Goal: Task Accomplishment & Management: Manage account settings

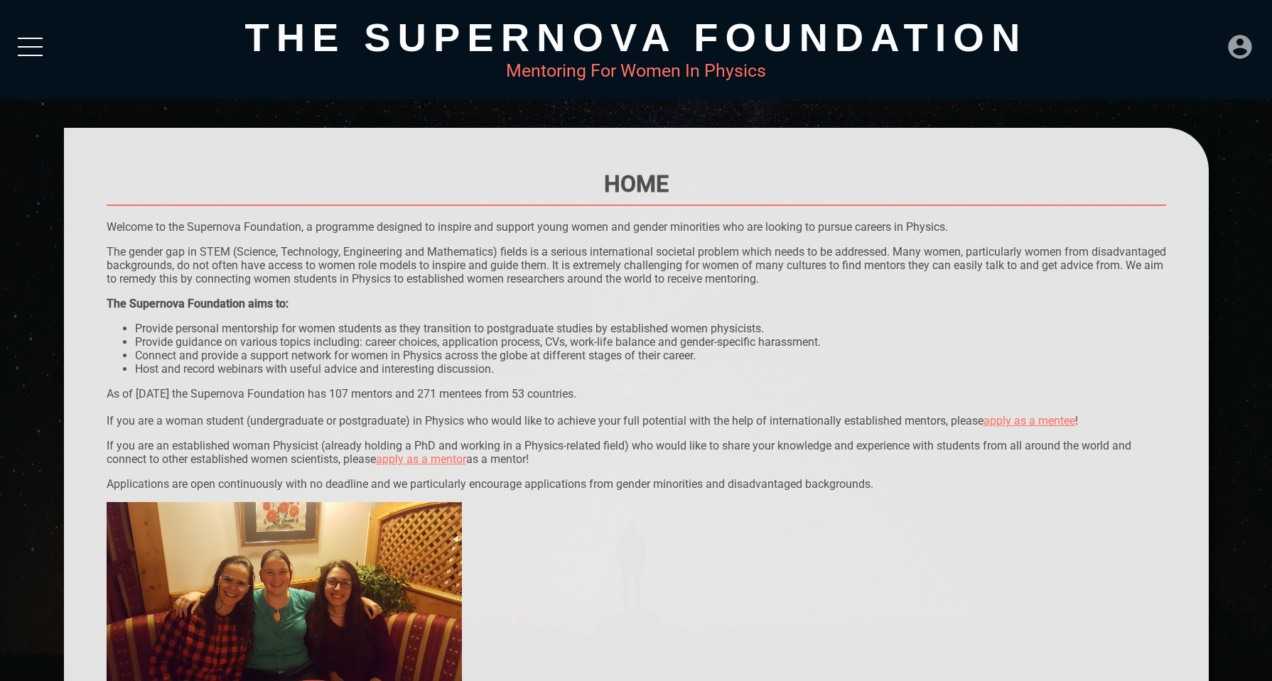
click at [1230, 35] on icon at bounding box center [1240, 47] width 28 height 28
click at [1203, 44] on div "LOGIN" at bounding box center [1193, 42] width 46 height 28
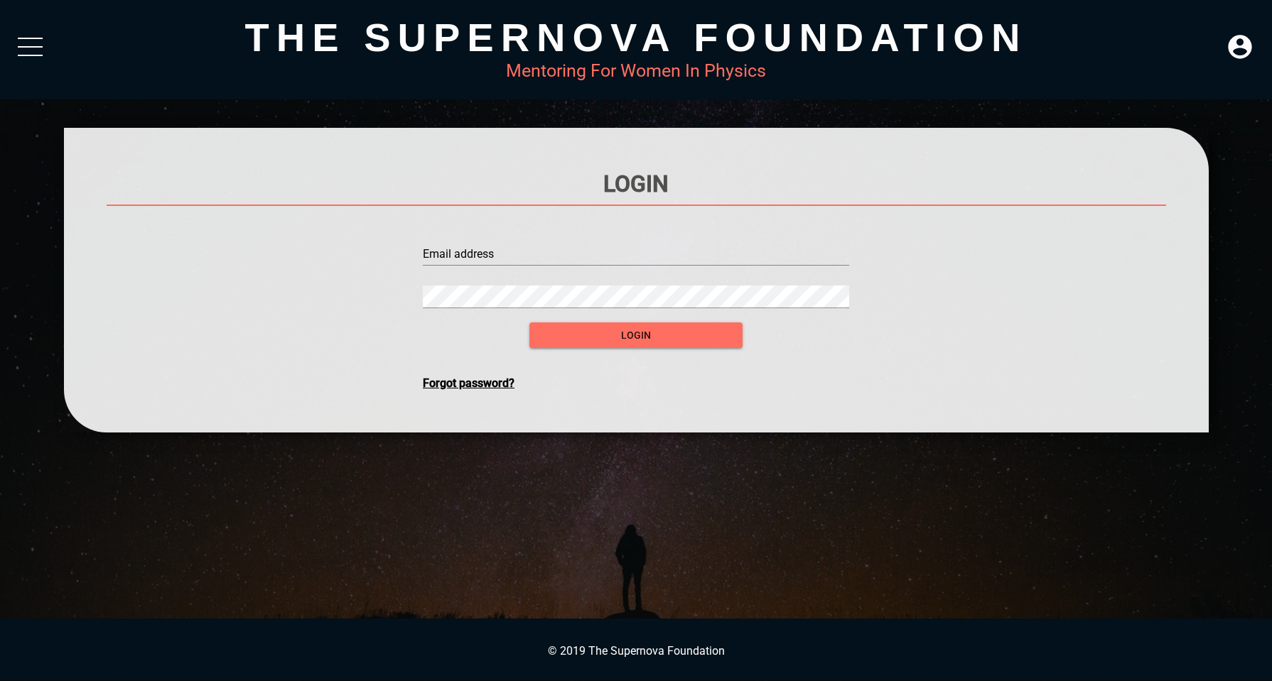
type input "[PERSON_NAME][EMAIL_ADDRESS][PERSON_NAME][PERSON_NAME][DOMAIN_NAME]"
click at [635, 247] on input "[PERSON_NAME][EMAIL_ADDRESS][PERSON_NAME][PERSON_NAME][DOMAIN_NAME]" at bounding box center [636, 254] width 426 height 23
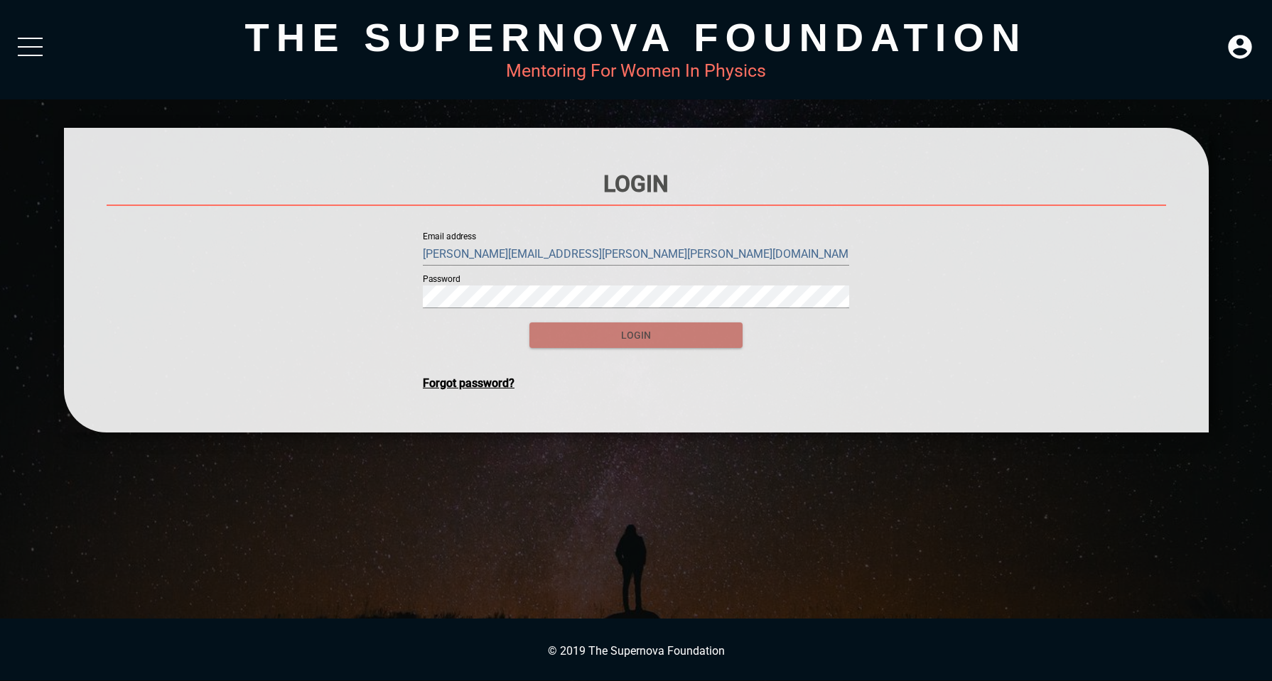
click at [620, 331] on span "login" at bounding box center [636, 336] width 190 height 18
click at [650, 340] on span "login" at bounding box center [636, 336] width 190 height 18
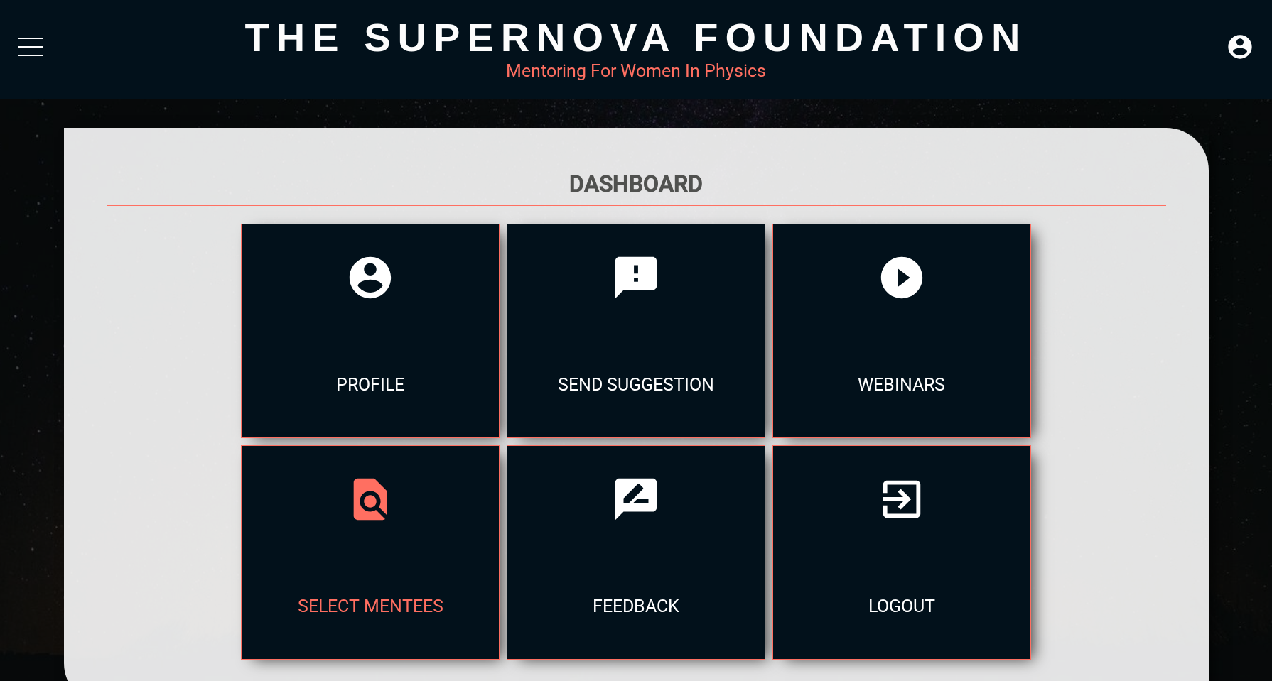
click at [356, 497] on icon at bounding box center [370, 499] width 33 height 41
click at [357, 566] on div "select mentees" at bounding box center [370, 606] width 257 height 107
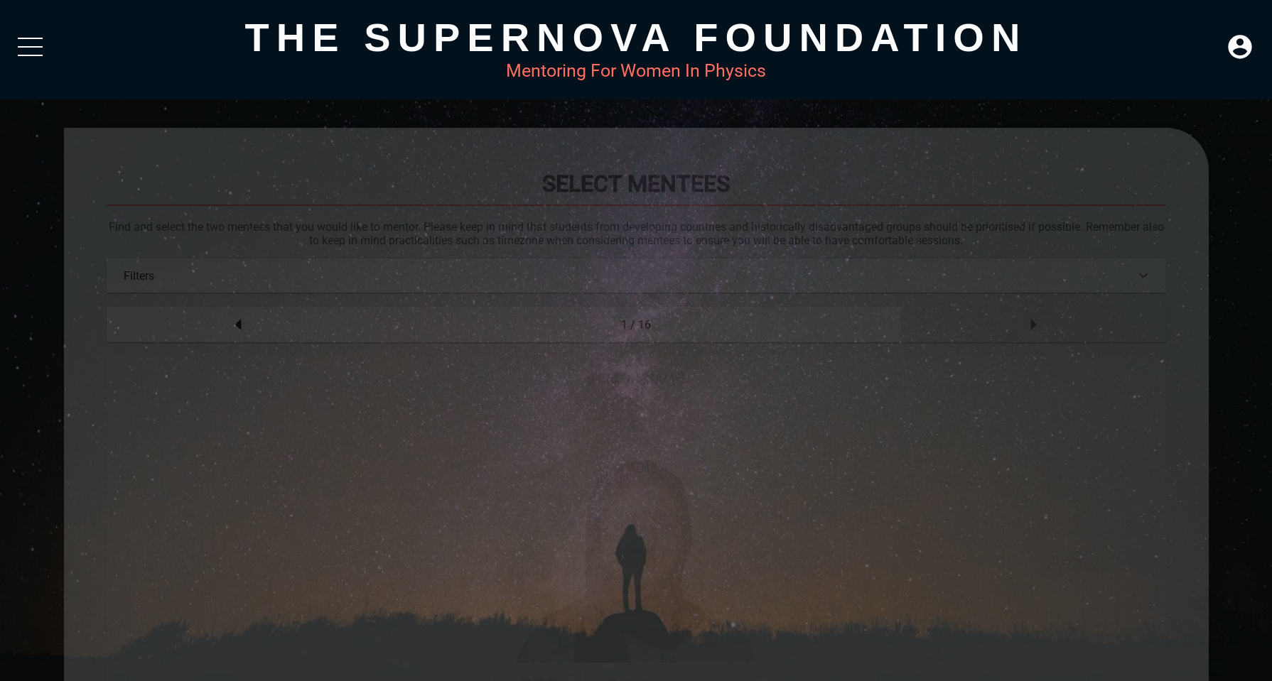
click at [1030, 320] on icon at bounding box center [1033, 325] width 28 height 28
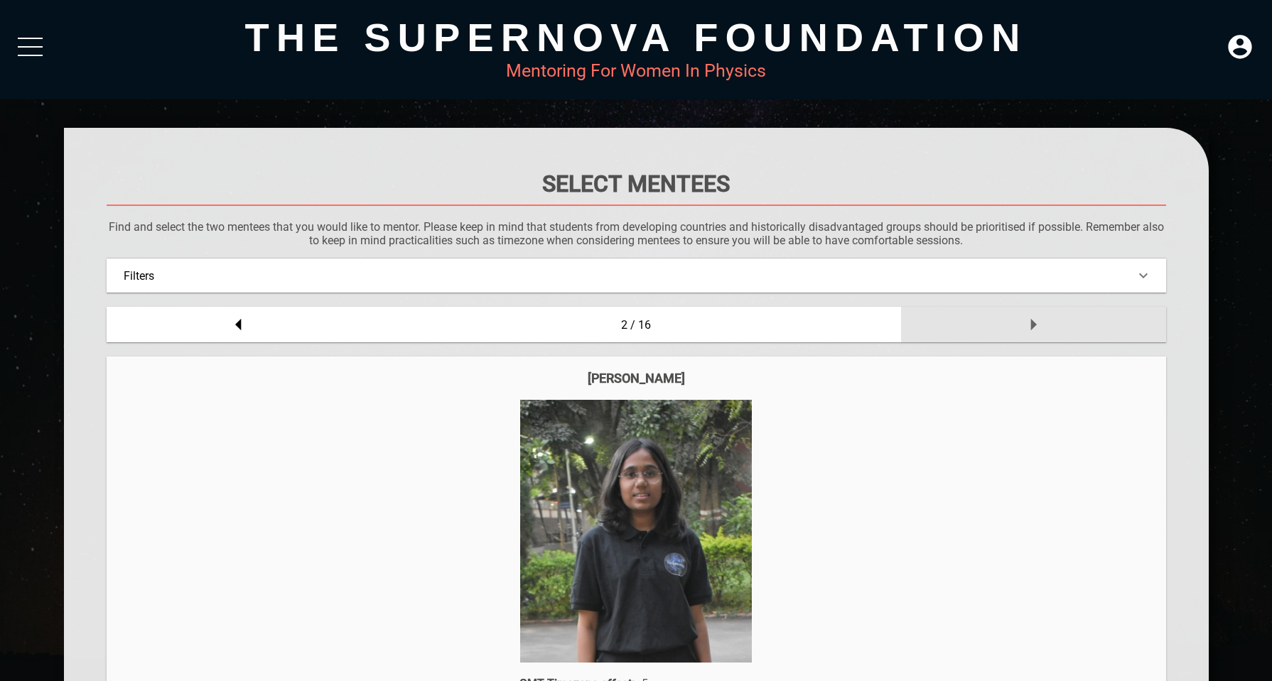
click at [1030, 320] on icon at bounding box center [1033, 325] width 28 height 28
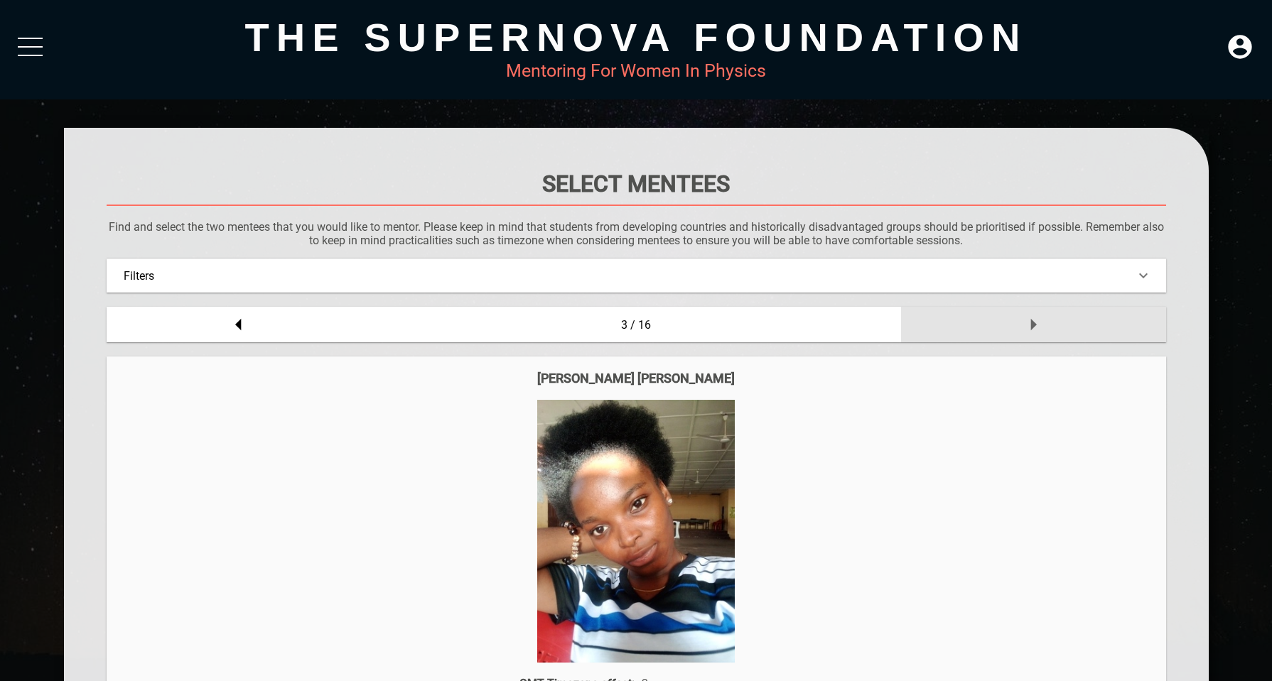
click at [1030, 320] on icon at bounding box center [1033, 325] width 28 height 28
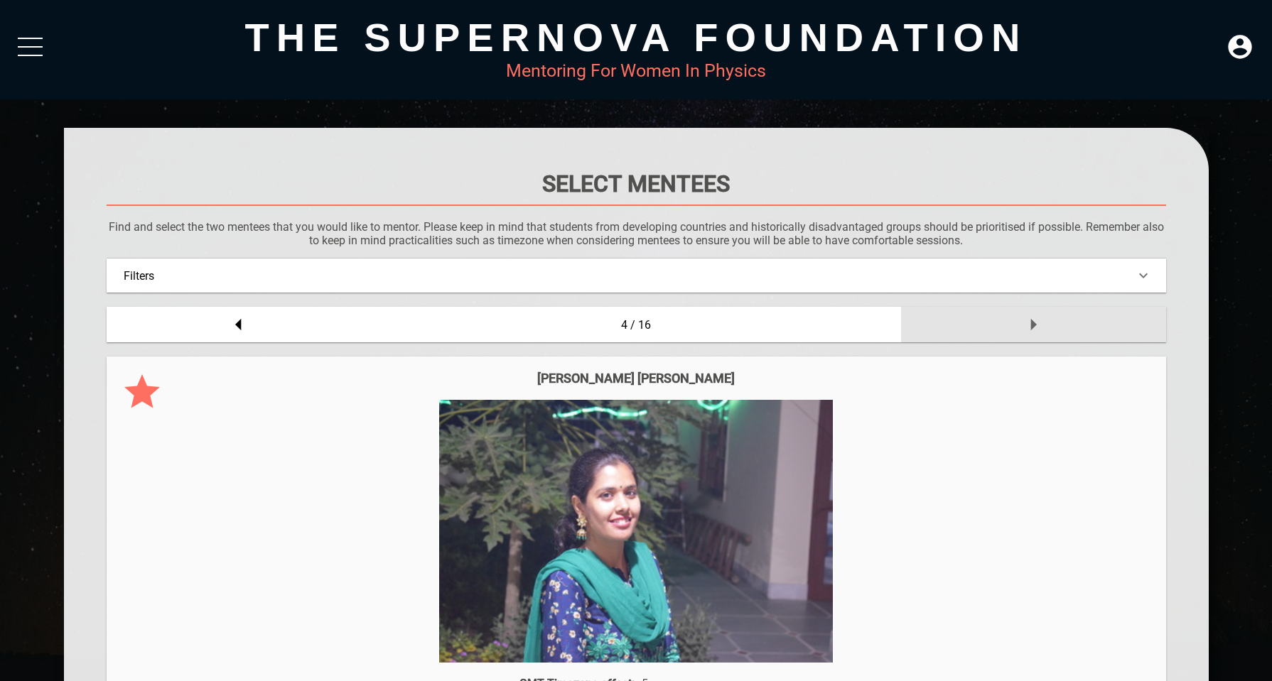
click at [1030, 320] on icon at bounding box center [1033, 325] width 28 height 28
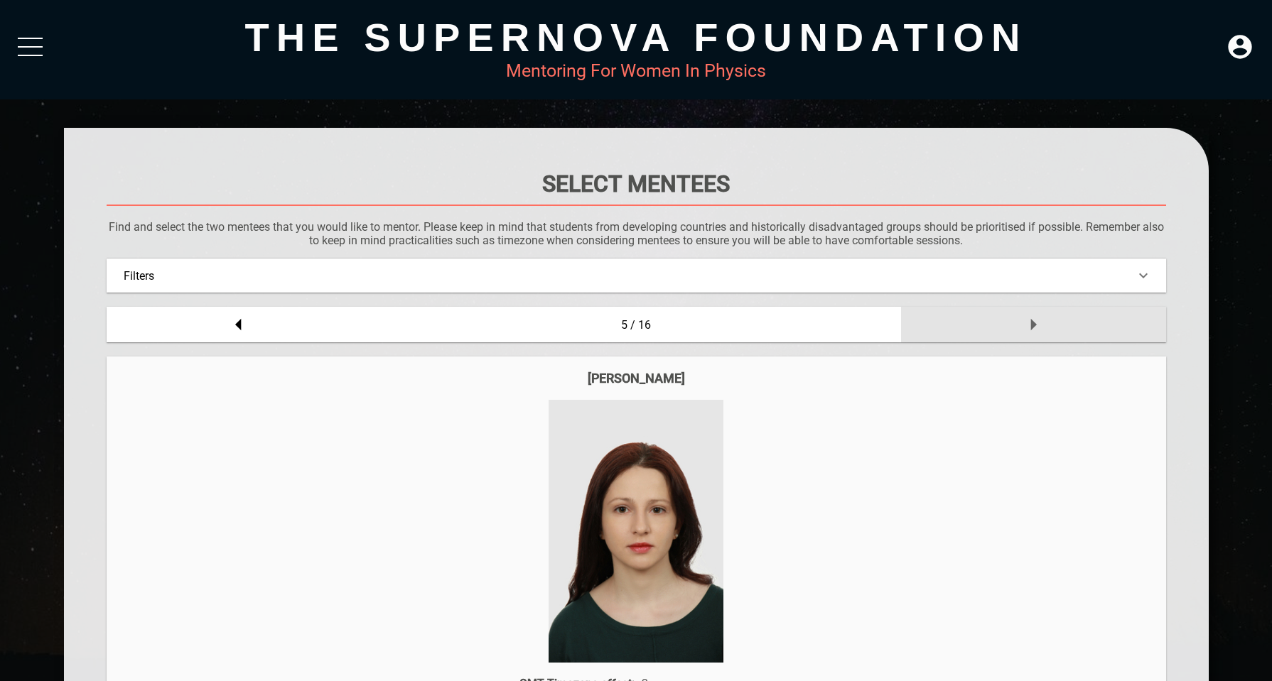
click at [1030, 320] on icon at bounding box center [1033, 325] width 28 height 28
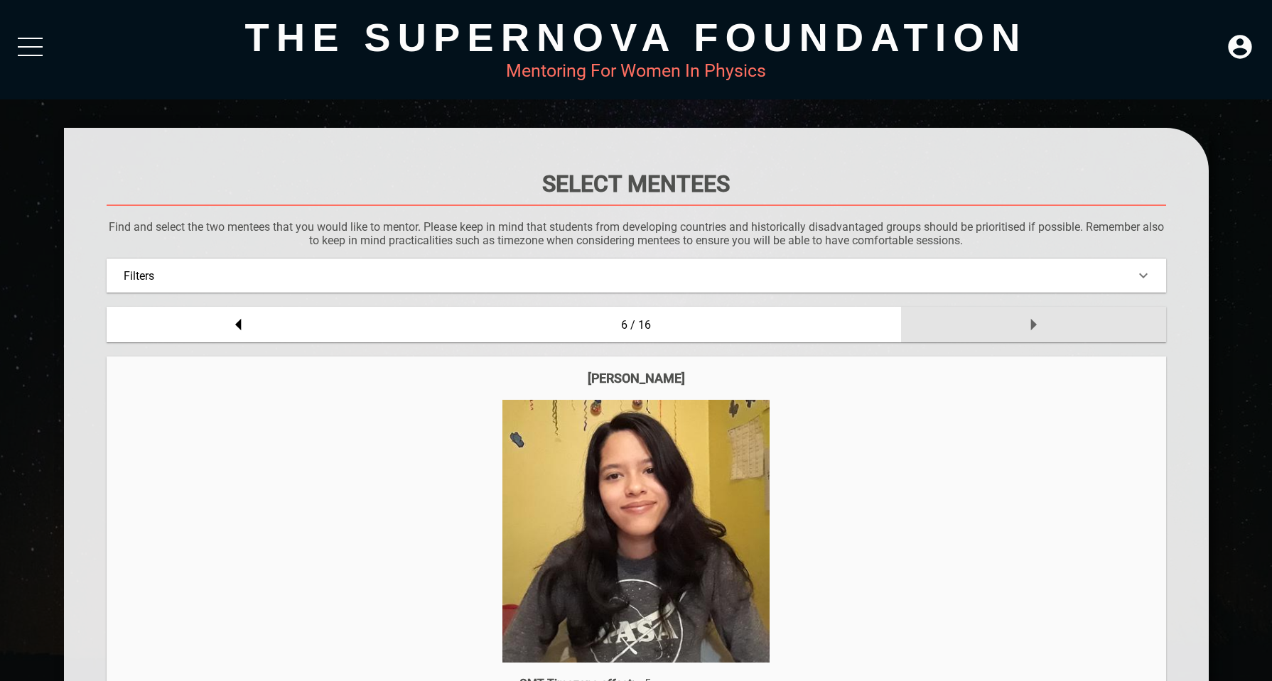
click at [1030, 320] on icon at bounding box center [1033, 325] width 28 height 28
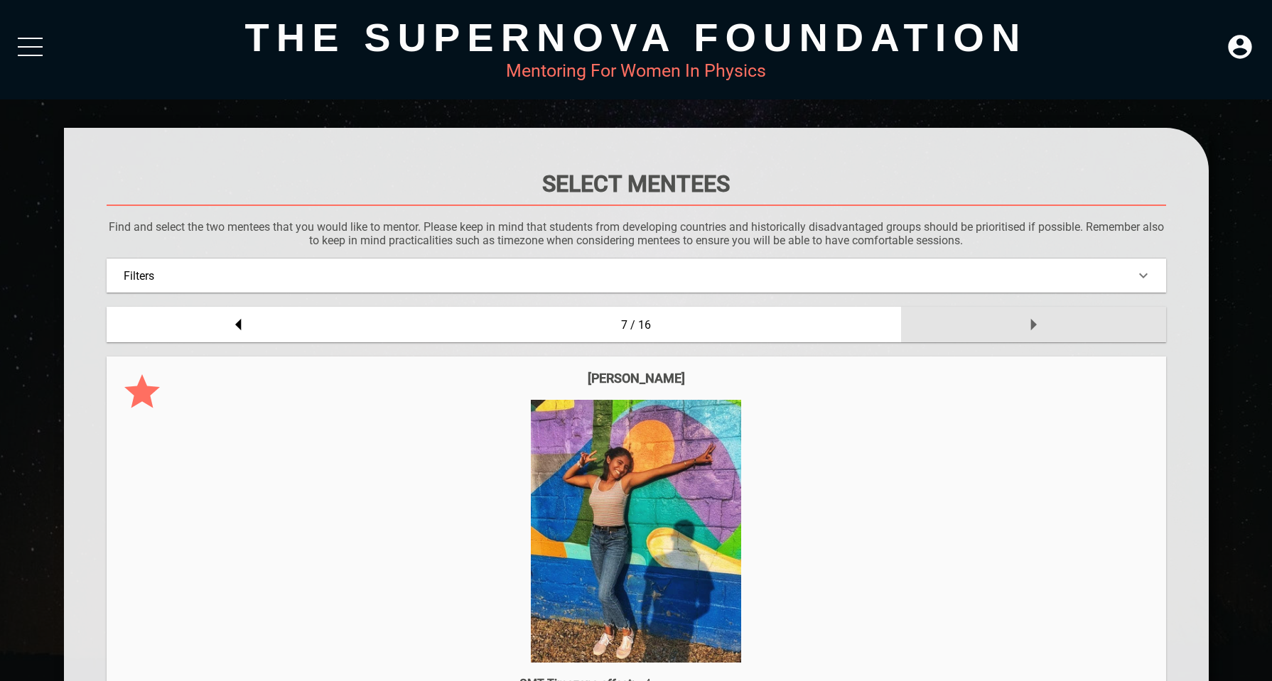
click at [1030, 320] on icon at bounding box center [1033, 325] width 28 height 28
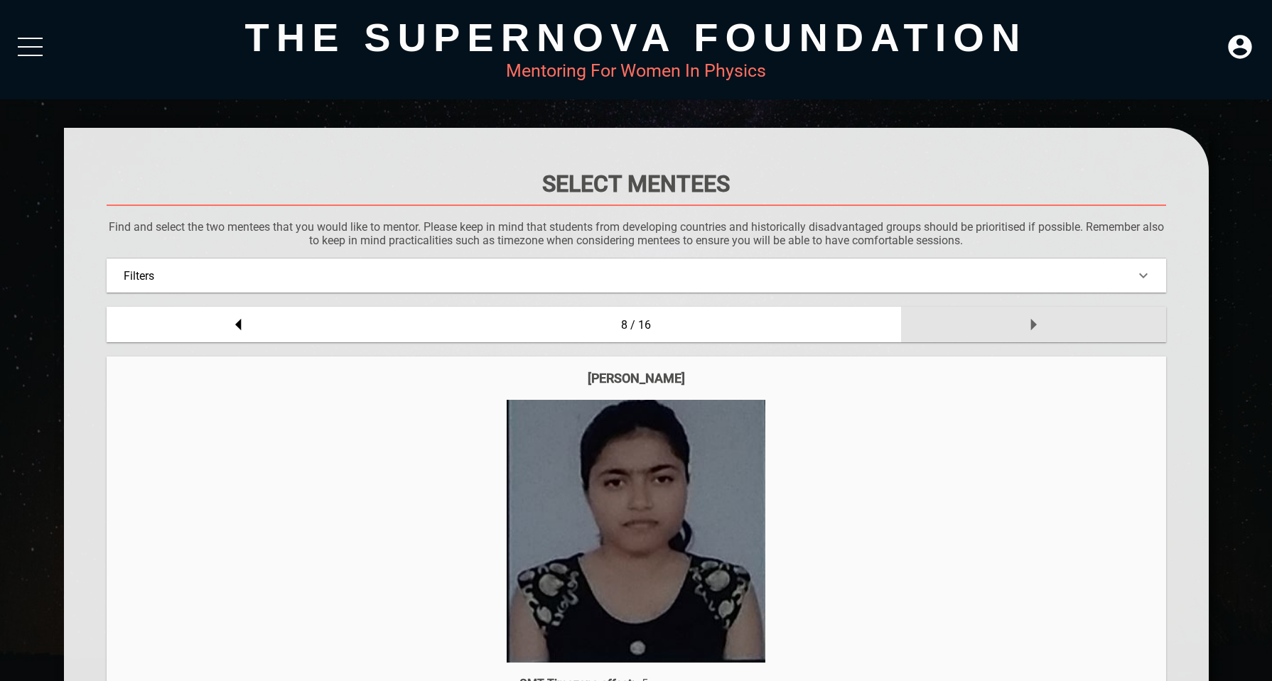
click at [1030, 320] on icon at bounding box center [1033, 325] width 28 height 28
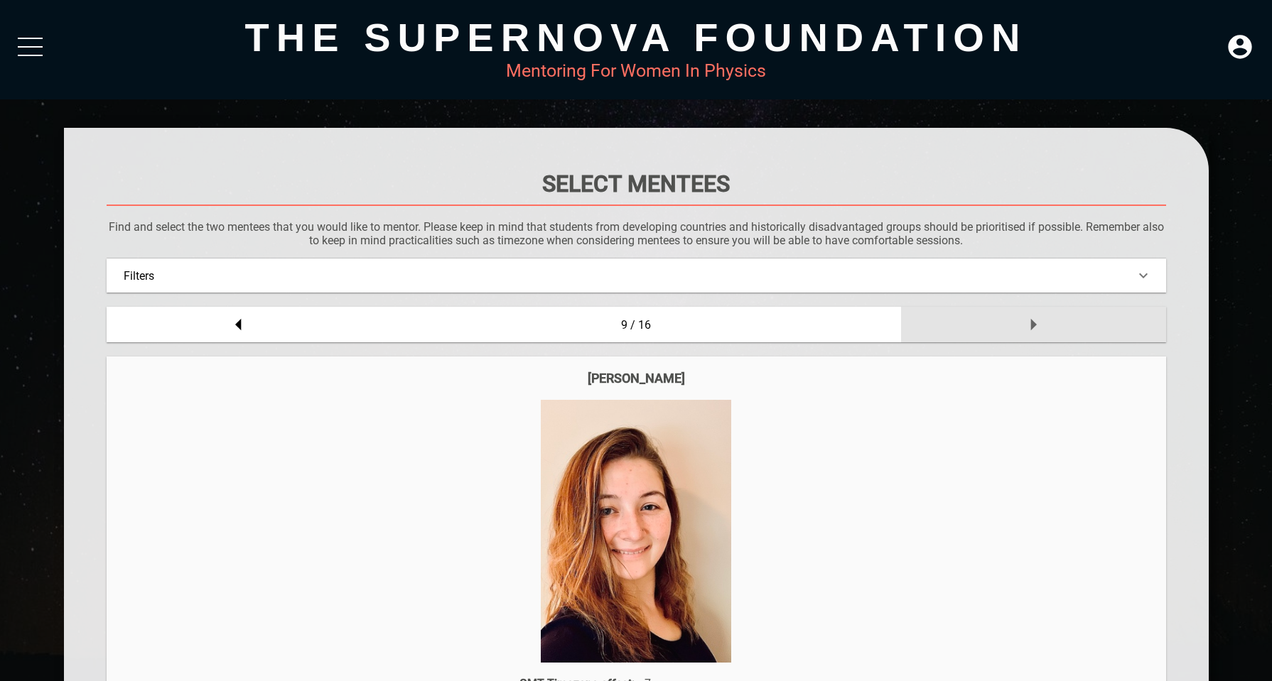
click at [1030, 320] on icon at bounding box center [1033, 325] width 28 height 28
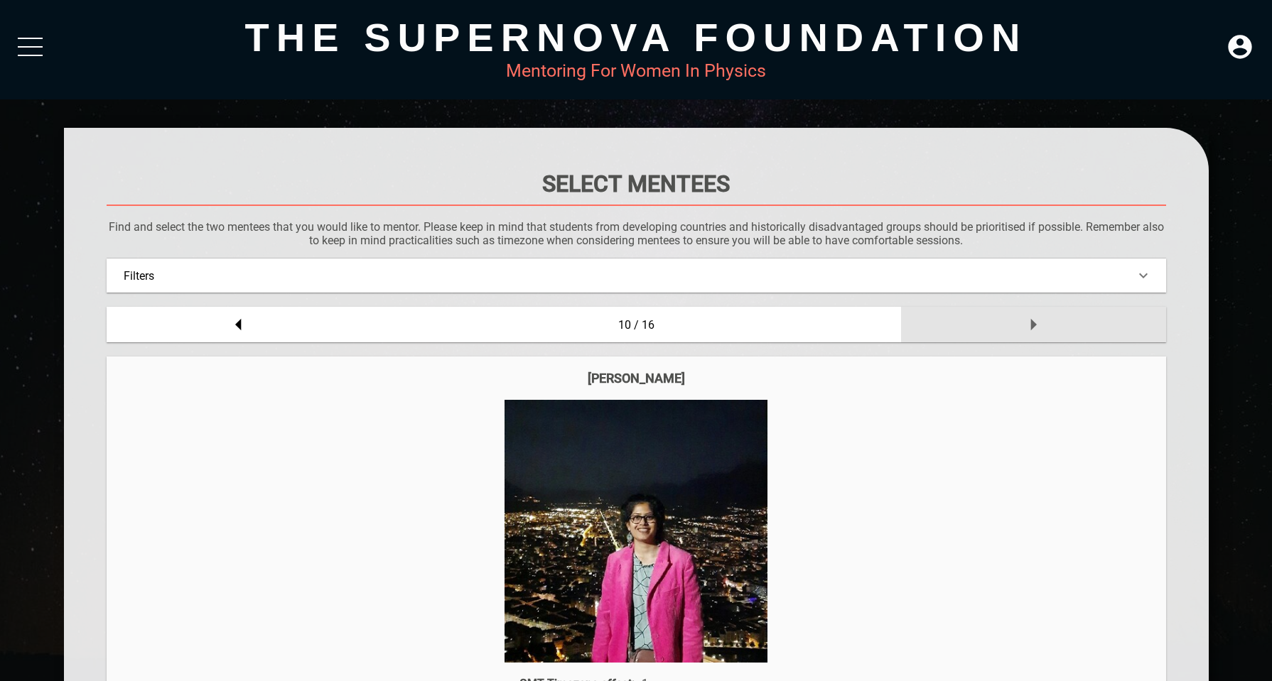
click at [1030, 320] on icon at bounding box center [1033, 325] width 28 height 28
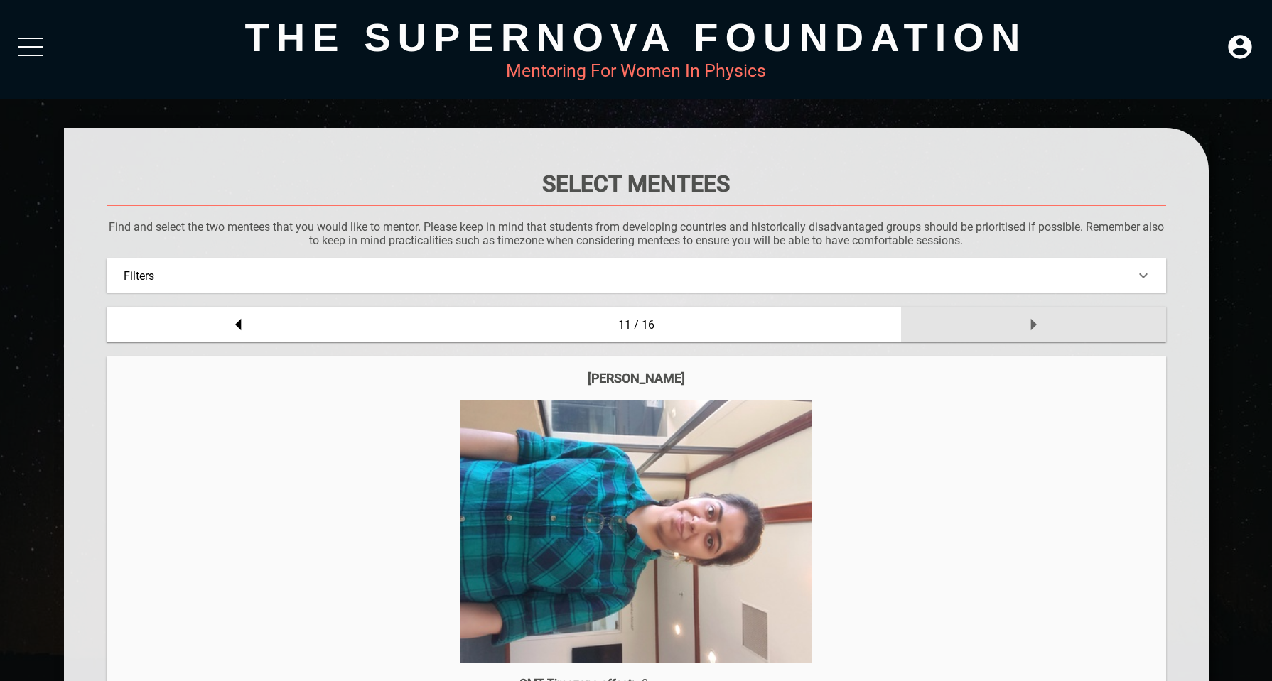
click at [1030, 320] on icon at bounding box center [1033, 325] width 28 height 28
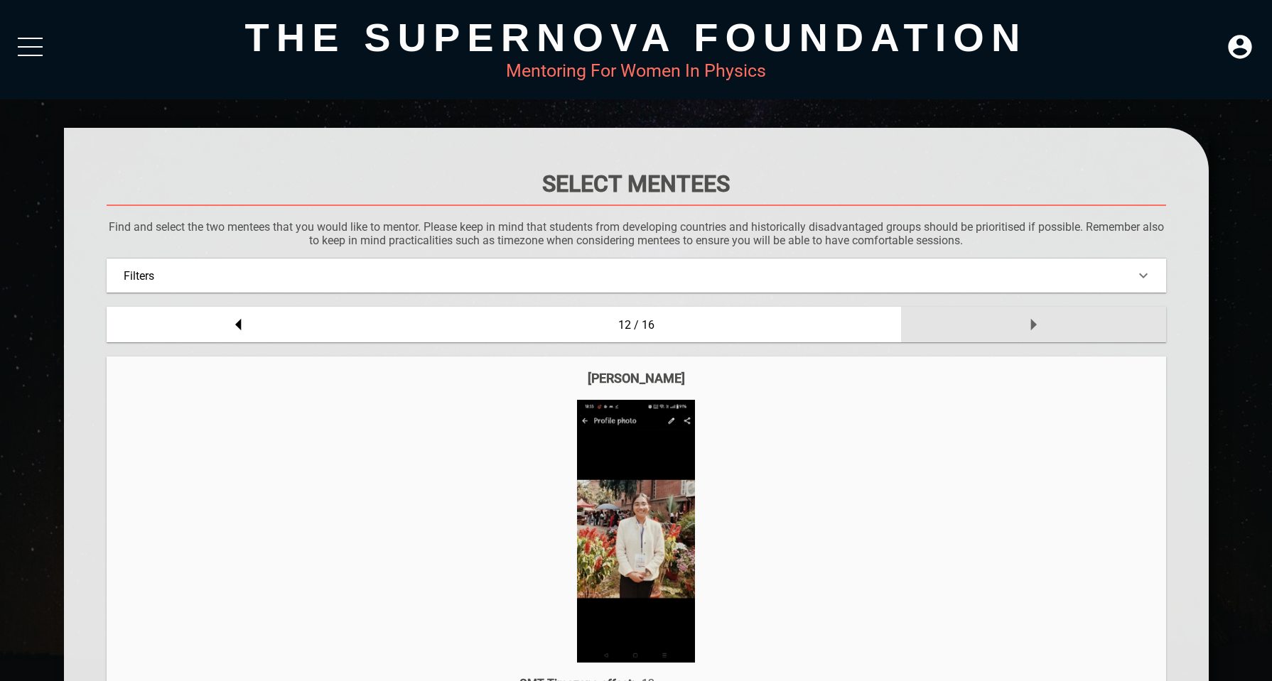
click at [1030, 320] on icon at bounding box center [1033, 325] width 28 height 28
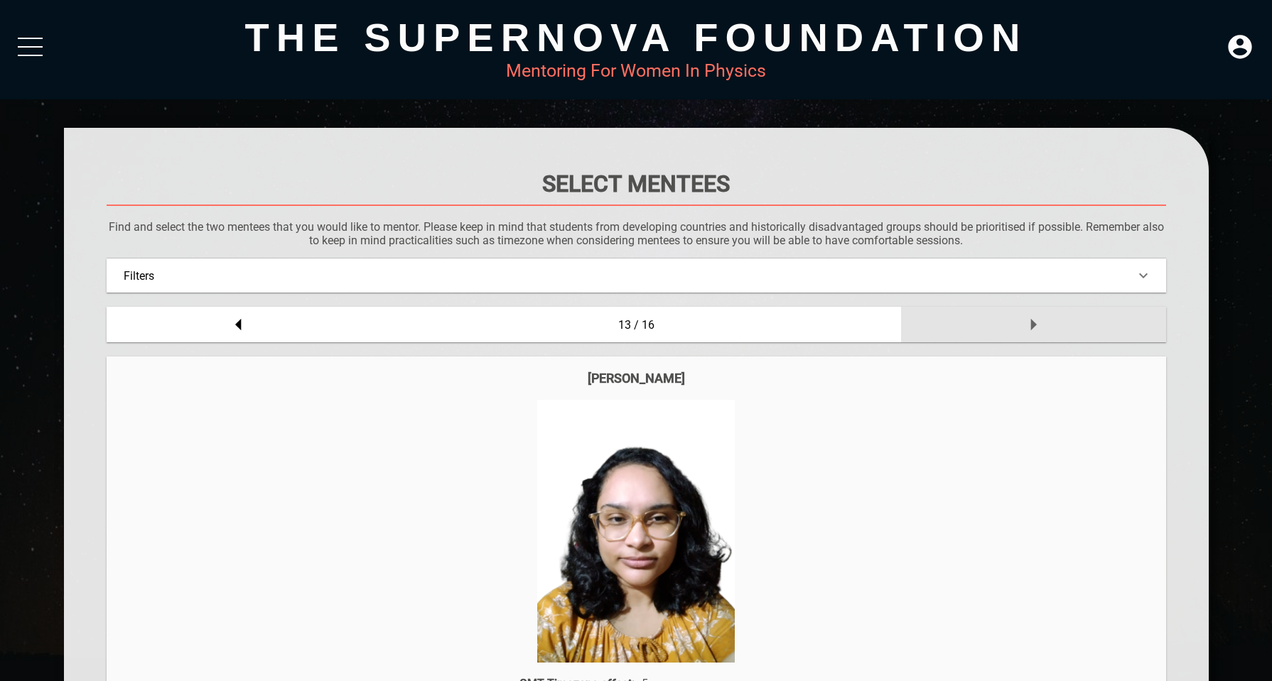
click at [1030, 320] on icon at bounding box center [1033, 325] width 28 height 28
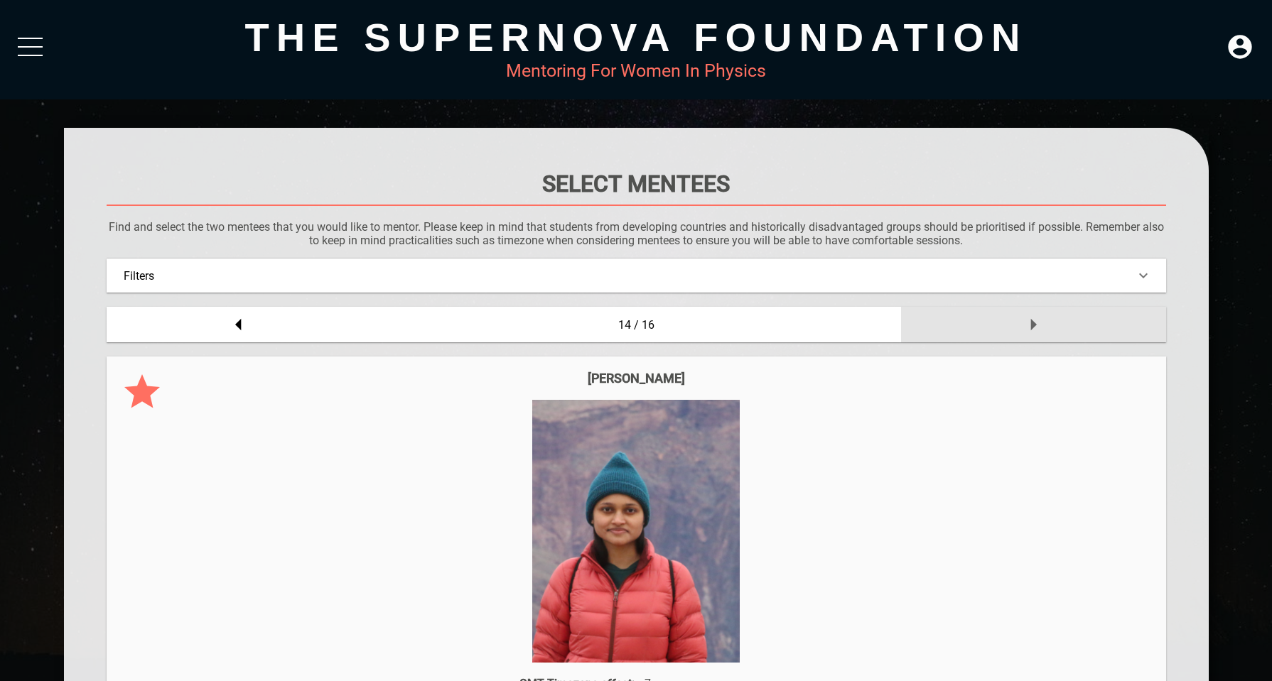
click at [1030, 320] on icon at bounding box center [1033, 325] width 28 height 28
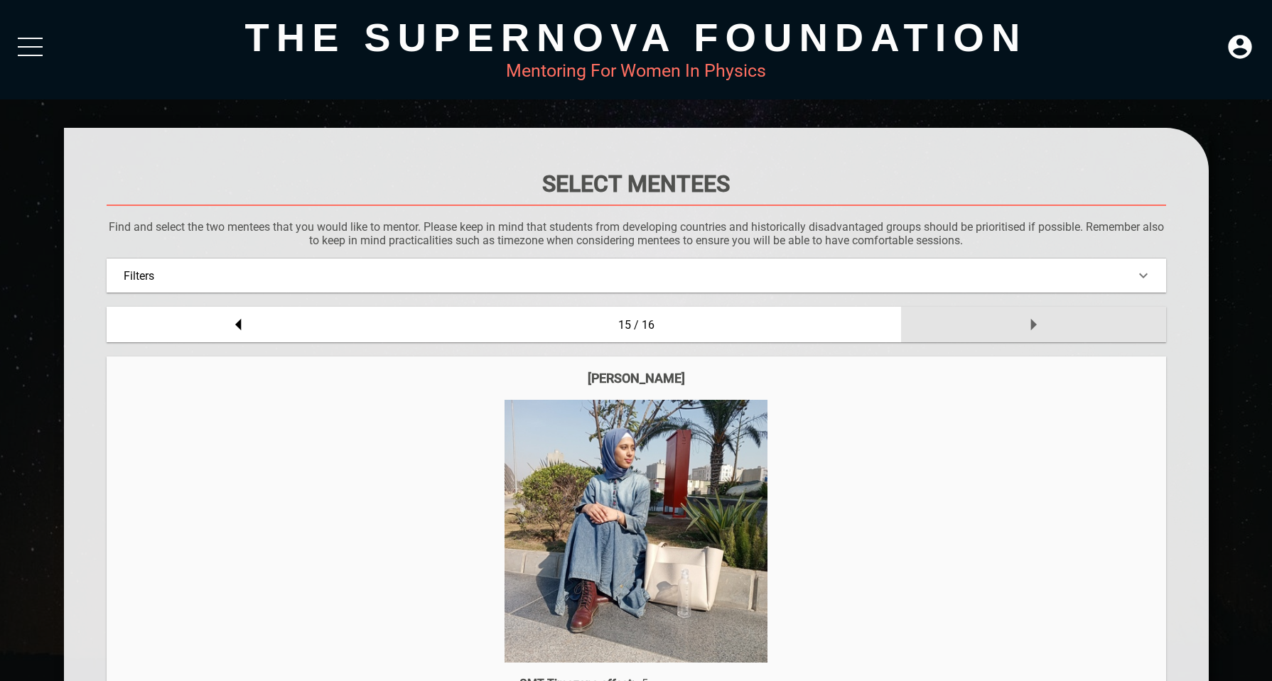
click at [1030, 320] on icon at bounding box center [1033, 325] width 28 height 28
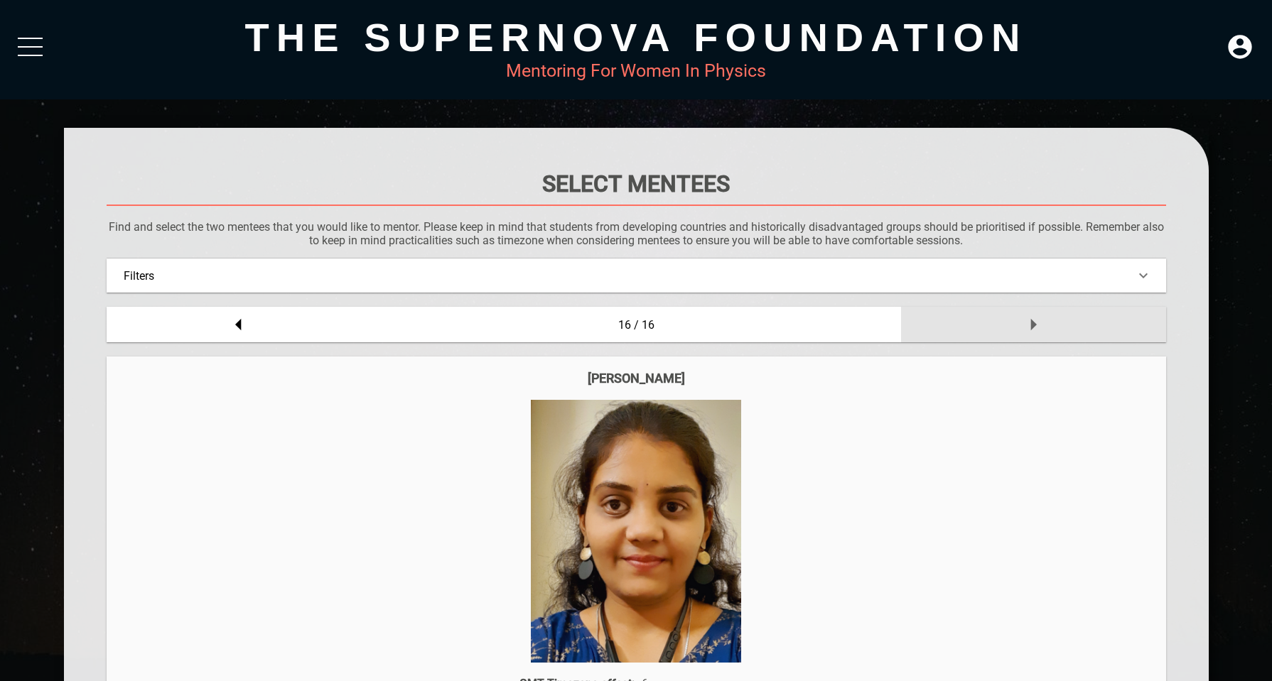
click at [1030, 320] on icon at bounding box center [1033, 325] width 28 height 28
